Goal: Task Accomplishment & Management: Use online tool/utility

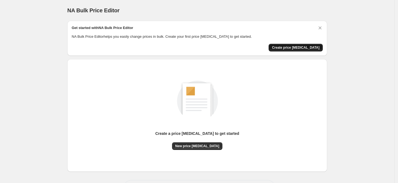
click at [299, 47] on span "Create price [MEDICAL_DATA]" at bounding box center [296, 47] width 48 height 4
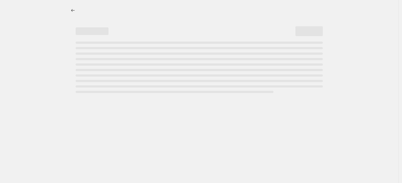
select select "percentage"
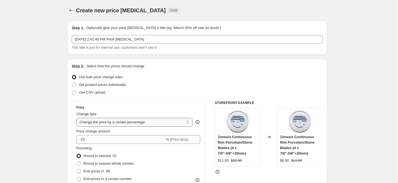
click at [122, 122] on select "Change the price to a certain amount Change the price by a certain amount Chang…" at bounding box center [134, 122] width 116 height 9
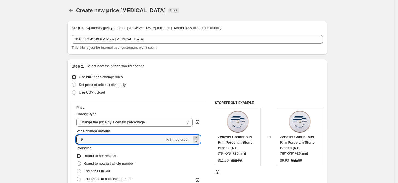
click at [197, 137] on icon at bounding box center [196, 137] width 2 height 1
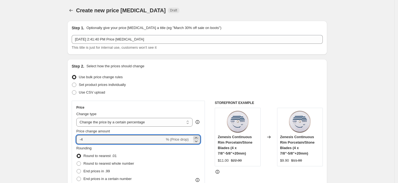
click at [197, 137] on icon at bounding box center [196, 137] width 2 height 1
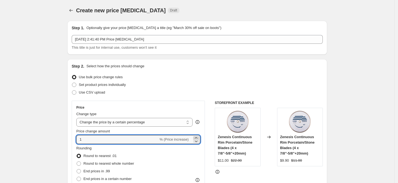
click at [197, 137] on icon at bounding box center [196, 137] width 2 height 1
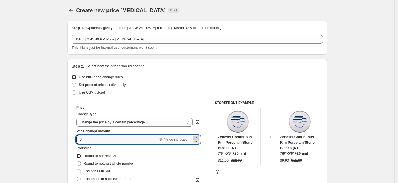
click at [197, 137] on icon at bounding box center [196, 137] width 2 height 1
type input "10"
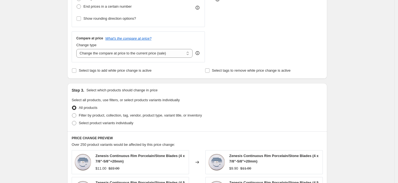
scroll to position [182, 0]
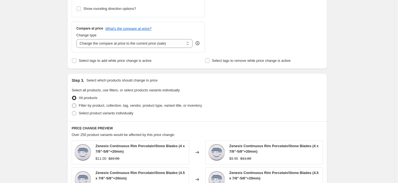
click at [76, 105] on span at bounding box center [74, 105] width 4 height 4
click at [72, 104] on input "Filter by product, collection, tag, vendor, product type, variant title, or inv…" at bounding box center [72, 103] width 0 height 0
radio input "true"
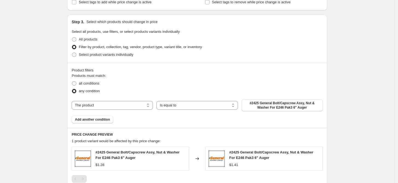
scroll to position [243, 0]
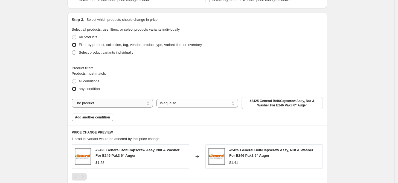
click at [151, 102] on select "The product The product's collection The product's tag The product's vendor The…" at bounding box center [112, 103] width 81 height 9
select select "vendor"
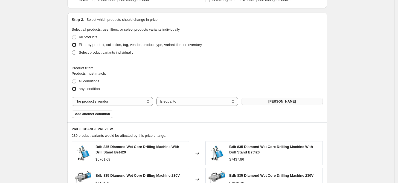
click at [278, 100] on button "Baier" at bounding box center [282, 102] width 81 height 8
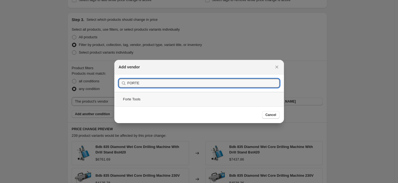
type input "FORTE"
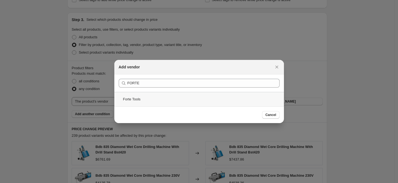
click at [129, 99] on div "Forte Tools" at bounding box center [199, 99] width 170 height 15
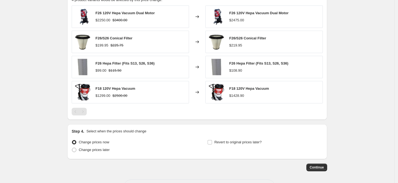
scroll to position [370, 0]
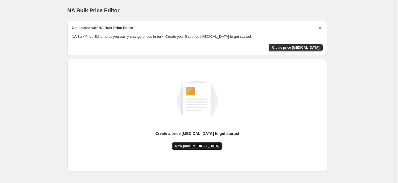
click at [203, 146] on span "New price [MEDICAL_DATA]" at bounding box center [198, 146] width 44 height 4
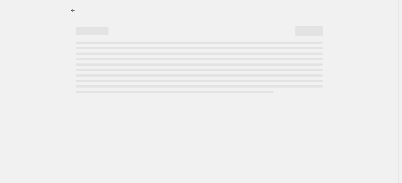
select select "percentage"
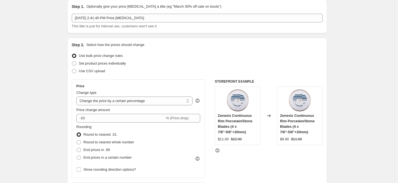
scroll to position [30, 0]
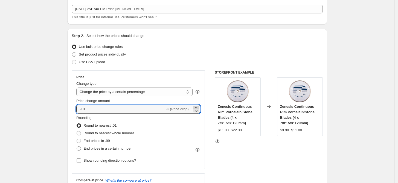
click at [199, 106] on icon at bounding box center [196, 107] width 5 height 5
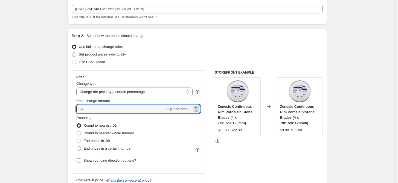
click at [199, 106] on icon at bounding box center [196, 107] width 5 height 5
click at [197, 107] on icon at bounding box center [196, 107] width 2 height 1
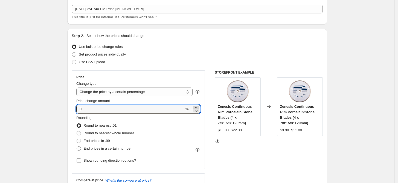
click at [197, 107] on icon at bounding box center [196, 107] width 2 height 1
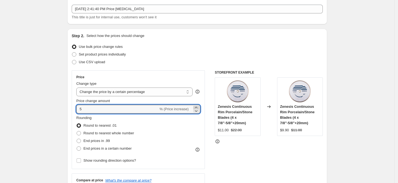
click at [197, 107] on icon at bounding box center [196, 107] width 2 height 1
click at [198, 111] on icon at bounding box center [196, 111] width 3 height 2
type input "5"
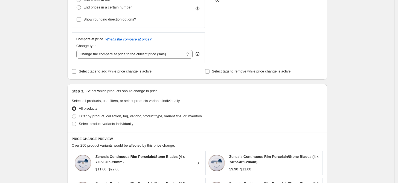
scroll to position [182, 0]
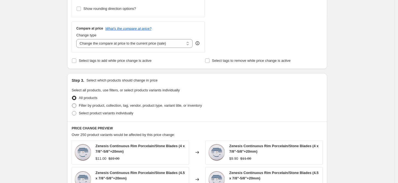
click at [76, 105] on span at bounding box center [74, 105] width 4 height 4
click at [72, 104] on input "Filter by product, collection, tag, vendor, product type, variant title, or inv…" at bounding box center [72, 103] width 0 height 0
radio input "true"
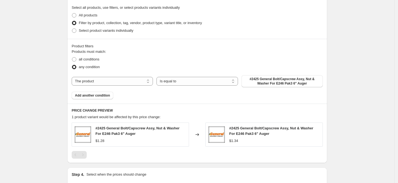
scroll to position [274, 0]
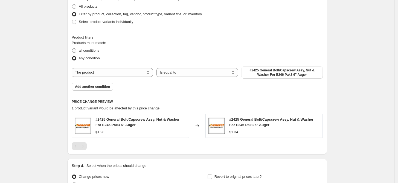
click at [76, 50] on span at bounding box center [74, 50] width 4 height 4
click at [72, 49] on input "all conditions" at bounding box center [72, 48] width 0 height 0
radio input "true"
click at [149, 72] on select "The product The product's collection The product's tag The product's vendor The…" at bounding box center [112, 72] width 81 height 9
select select "vendor"
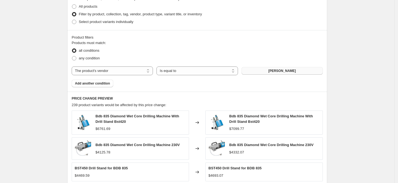
click at [283, 71] on span "Baier" at bounding box center [283, 71] width 28 height 4
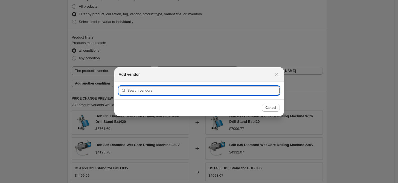
click at [150, 91] on input ":r4t:" at bounding box center [204, 90] width 152 height 9
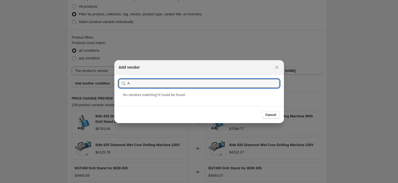
drag, startPoint x: 144, startPoint y: 84, endPoint x: 123, endPoint y: 83, distance: 21.6
click at [123, 84] on div "A" at bounding box center [199, 83] width 161 height 9
type input "A"
click at [278, 67] on icon "Close" at bounding box center [276, 67] width 5 height 5
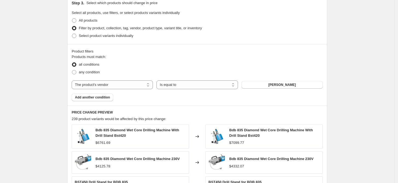
scroll to position [243, 0]
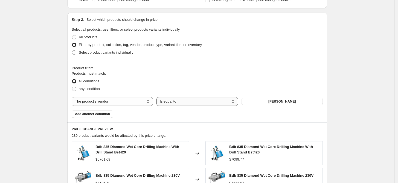
click at [236, 100] on select "Is equal to Is not equal to" at bounding box center [197, 101] width 81 height 9
select select "not_equal"
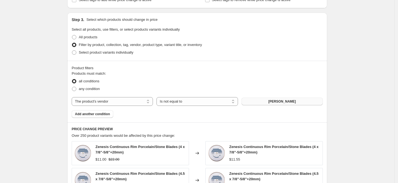
click at [280, 101] on span "Baier" at bounding box center [283, 101] width 28 height 4
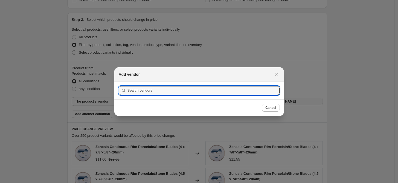
scroll to position [0, 0]
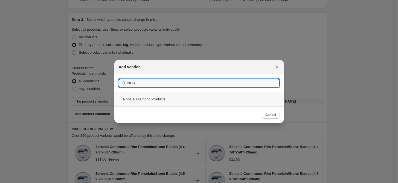
type input "NOR"
click at [137, 102] on div "Nor-Cal Diamond Products" at bounding box center [199, 99] width 170 height 15
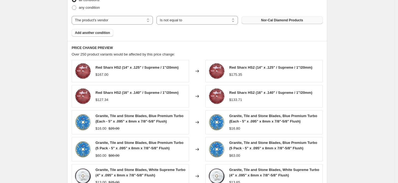
scroll to position [335, 0]
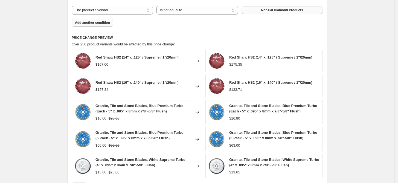
click at [92, 23] on span "Add another condition" at bounding box center [92, 23] width 35 height 4
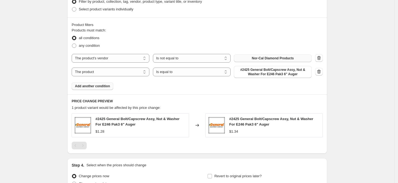
scroll to position [274, 0]
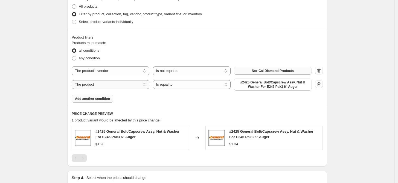
click at [145, 84] on select "The product The product's collection The product's tag The product's vendor The…" at bounding box center [111, 84] width 78 height 9
select select "collection"
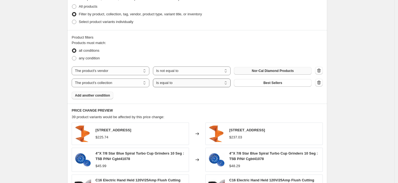
click at [227, 82] on select "Is equal to Is not equal to" at bounding box center [192, 83] width 78 height 9
select select "not_equal"
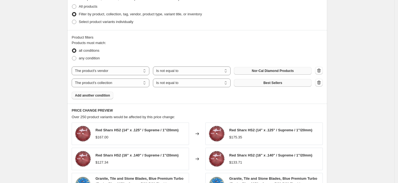
click at [272, 82] on span "Best Sellers" at bounding box center [273, 83] width 19 height 4
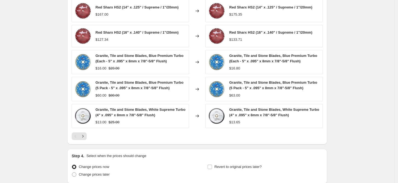
scroll to position [426, 0]
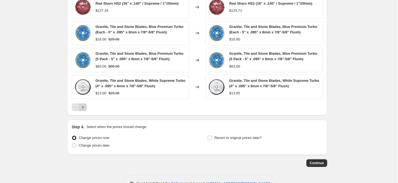
click at [84, 106] on icon "Next" at bounding box center [82, 107] width 5 height 5
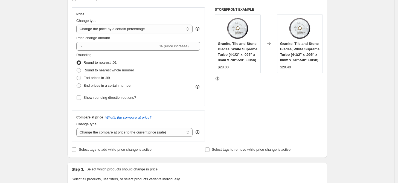
scroll to position [79, 0]
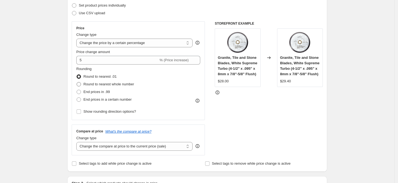
click at [81, 84] on span at bounding box center [79, 84] width 4 height 4
click at [77, 82] on input "Round to nearest whole number" at bounding box center [77, 82] width 0 height 0
radio input "true"
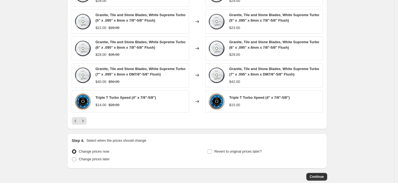
scroll to position [445, 0]
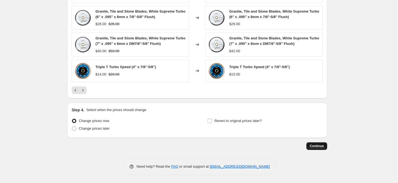
click at [315, 145] on span "Continue" at bounding box center [317, 146] width 14 height 4
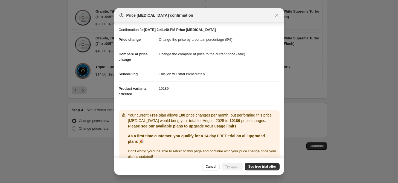
scroll to position [7, 0]
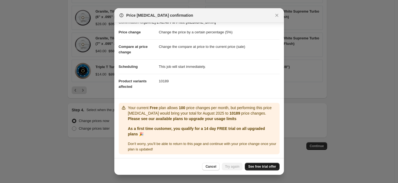
click at [264, 166] on span "See free trial offer" at bounding box center [262, 167] width 28 height 4
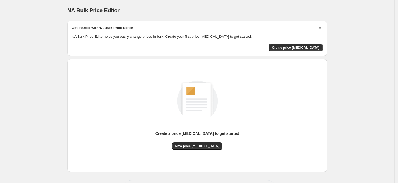
scroll to position [22, 0]
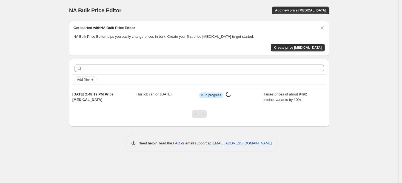
click at [43, 103] on div "NA Bulk Price Editor. This page is ready NA Bulk Price Editor Add new price [ME…" at bounding box center [199, 91] width 398 height 183
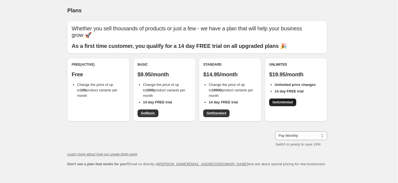
click at [286, 102] on span "Get Unlimited" at bounding box center [283, 102] width 21 height 4
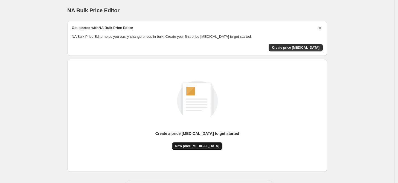
click at [194, 146] on span "New price [MEDICAL_DATA]" at bounding box center [198, 146] width 44 height 4
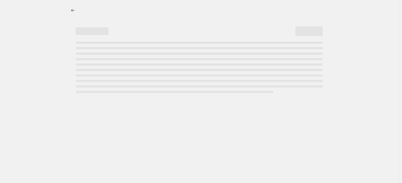
select select "percentage"
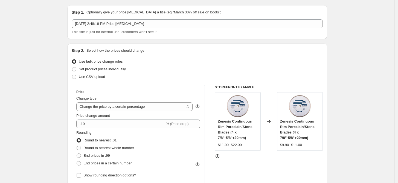
scroll to position [30, 0]
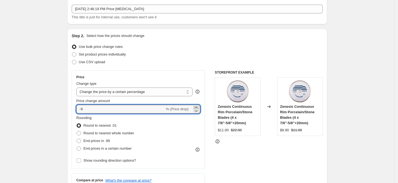
click at [198, 107] on icon at bounding box center [196, 107] width 5 height 5
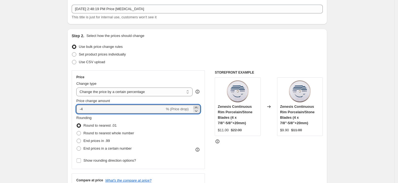
click at [198, 107] on icon at bounding box center [196, 107] width 5 height 5
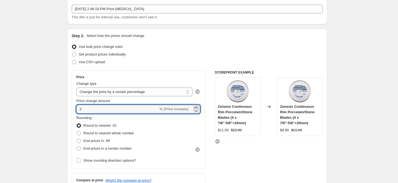
click at [198, 107] on icon at bounding box center [196, 107] width 5 height 5
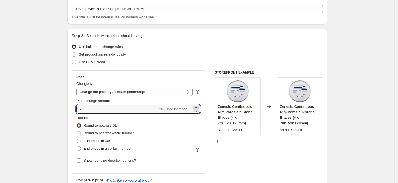
click at [198, 107] on icon at bounding box center [196, 107] width 5 height 5
type input "10"
click at [81, 133] on span at bounding box center [79, 133] width 4 height 4
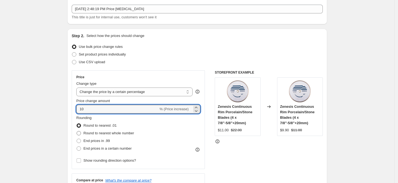
click at [77, 131] on input "Round to nearest whole number" at bounding box center [77, 131] width 0 height 0
radio input "true"
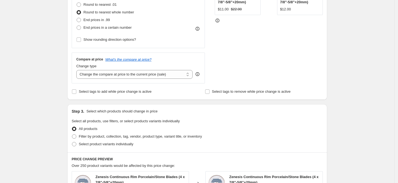
scroll to position [182, 0]
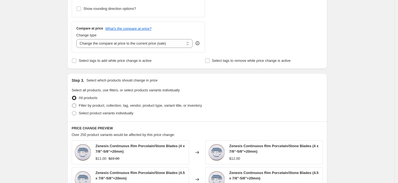
click at [76, 107] on span at bounding box center [74, 105] width 4 height 4
click at [72, 104] on input "Filter by product, collection, tag, vendor, product type, variant title, or inv…" at bounding box center [72, 103] width 0 height 0
radio input "true"
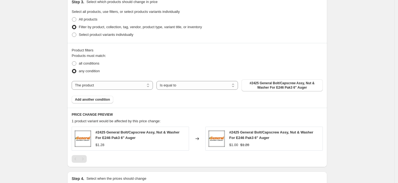
scroll to position [274, 0]
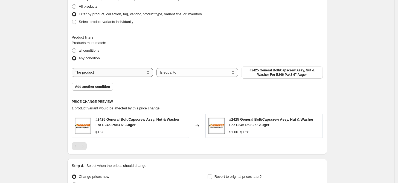
click at [150, 73] on select "The product The product's collection The product's tag The product's vendor The…" at bounding box center [112, 72] width 81 height 9
select select "collection"
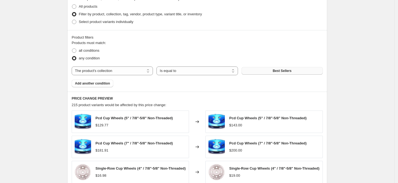
click at [277, 71] on span "Best Sellers" at bounding box center [282, 71] width 19 height 4
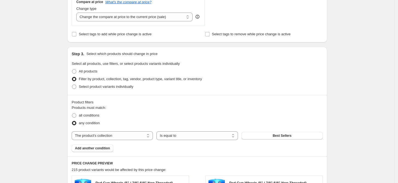
scroll to position [213, 0]
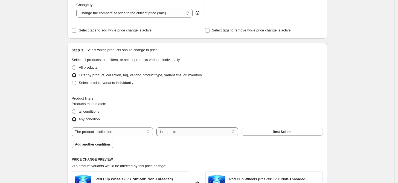
click at [233, 131] on select "Is equal to Is not equal to" at bounding box center [197, 132] width 81 height 9
select select "not_equal"
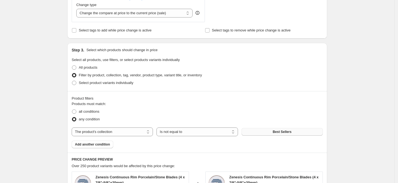
click at [281, 132] on span "Best Sellers" at bounding box center [282, 132] width 19 height 4
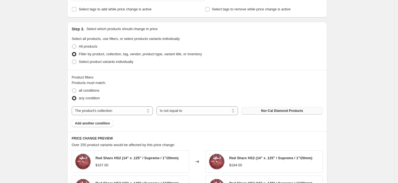
scroll to position [243, 0]
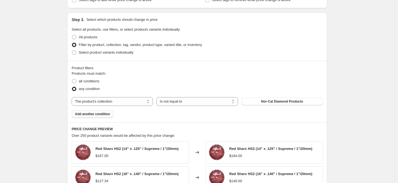
click at [93, 114] on span "Add another condition" at bounding box center [92, 114] width 35 height 4
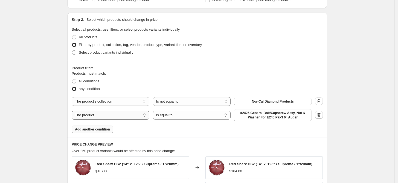
click at [145, 114] on select "The product The product's collection The product's tag The product's vendor The…" at bounding box center [111, 115] width 78 height 9
select select "collection"
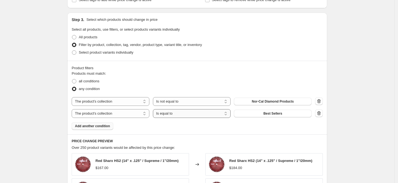
click at [228, 113] on select "Is equal to Is not equal to" at bounding box center [192, 113] width 78 height 9
select select "not_equal"
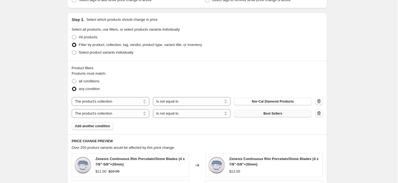
click at [272, 112] on span "Best Sellers" at bounding box center [273, 113] width 19 height 4
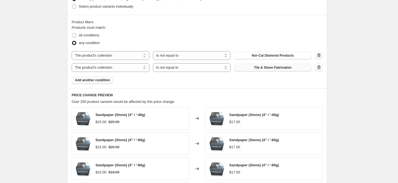
scroll to position [274, 0]
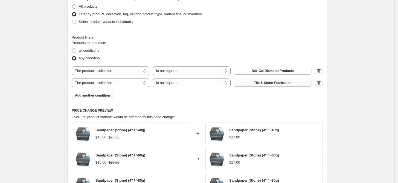
click at [95, 96] on span "Add another condition" at bounding box center [92, 95] width 35 height 4
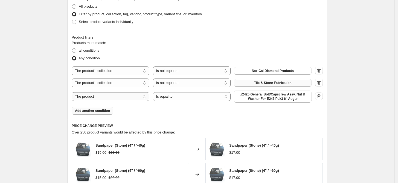
click at [145, 96] on select "The product The product's collection The product's tag The product's vendor The…" at bounding box center [111, 96] width 78 height 9
select select "collection"
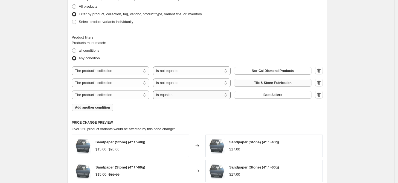
click at [229, 95] on select "Is equal to Is not equal to" at bounding box center [192, 95] width 78 height 9
select select "not_equal"
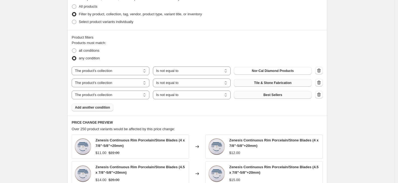
click at [272, 94] on span "Best Sellers" at bounding box center [273, 95] width 19 height 4
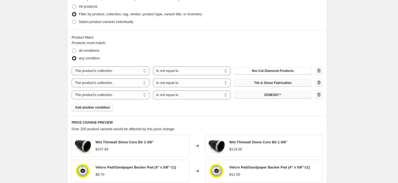
click at [95, 107] on span "Add another condition" at bounding box center [92, 107] width 35 height 4
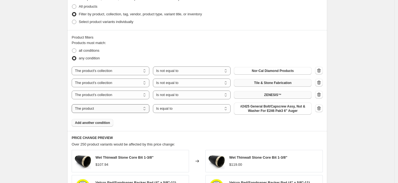
click at [114, 109] on select "The product The product's collection The product's tag The product's vendor The…" at bounding box center [111, 108] width 78 height 9
select select "collection"
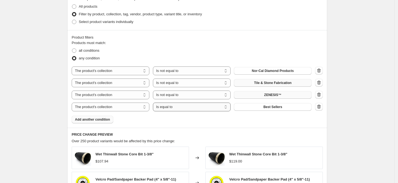
click at [224, 107] on select "Is equal to Is not equal to" at bounding box center [192, 107] width 78 height 9
select select "not_equal"
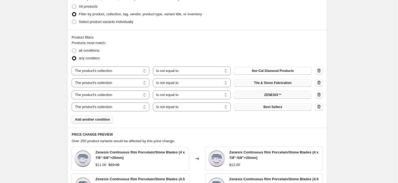
click at [265, 106] on button "Best Sellers" at bounding box center [273, 107] width 78 height 8
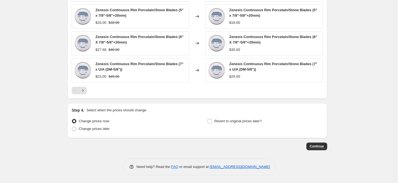
scroll to position [470, 0]
click at [84, 88] on icon "Next" at bounding box center [82, 90] width 5 height 5
click at [85, 92] on icon "Next" at bounding box center [82, 90] width 5 height 5
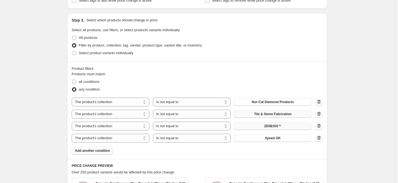
scroll to position [252, 0]
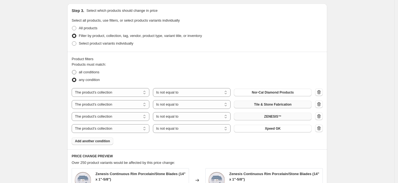
click at [76, 72] on span at bounding box center [74, 72] width 4 height 4
click at [72, 70] on input "all conditions" at bounding box center [72, 70] width 0 height 0
radio input "true"
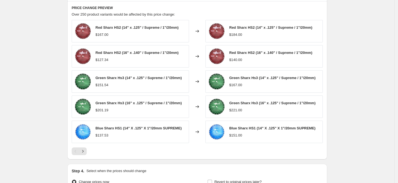
scroll to position [435, 0]
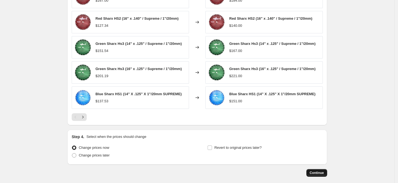
click at [315, 173] on span "Continue" at bounding box center [317, 173] width 14 height 4
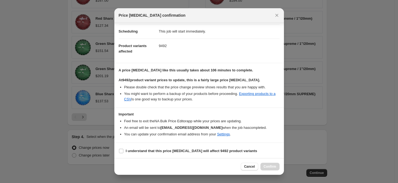
scroll to position [43, 0]
click at [121, 149] on input "I understand that this price change job will affect 9492 product variants" at bounding box center [121, 150] width 4 height 4
checkbox input "true"
click at [268, 166] on span "Confirm" at bounding box center [270, 167] width 13 height 4
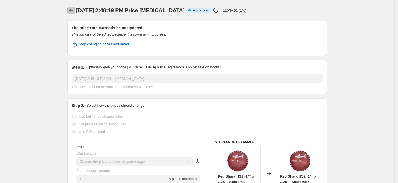
click at [72, 10] on icon "Price change jobs" at bounding box center [70, 10] width 5 height 5
